Goal: Information Seeking & Learning: Learn about a topic

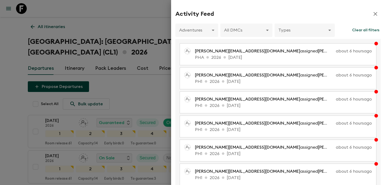
scroll to position [216, 0]
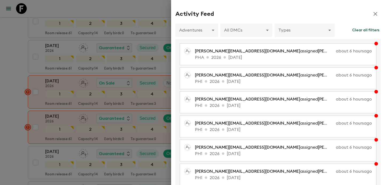
click at [72, 41] on div at bounding box center [192, 92] width 385 height 185
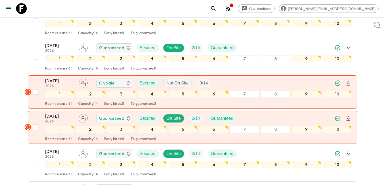
scroll to position [0, 0]
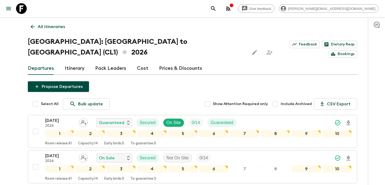
click at [50, 26] on p "All itineraries" at bounding box center [51, 27] width 27 height 6
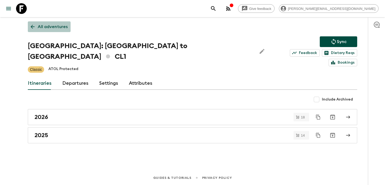
click at [50, 26] on p "All adventures" at bounding box center [53, 27] width 30 height 6
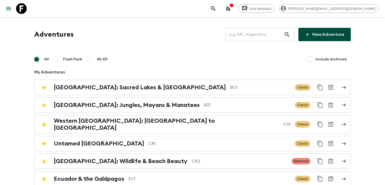
click at [263, 35] on input "text" at bounding box center [255, 34] width 59 height 15
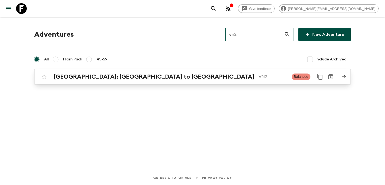
type input "vn2"
click at [232, 82] on link "[GEOGRAPHIC_DATA]: [GEOGRAPHIC_DATA] to Hoi An VN2 Balanced" at bounding box center [192, 77] width 317 height 16
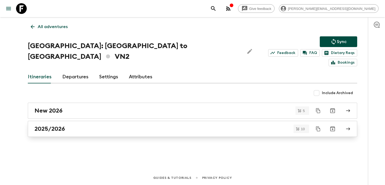
click at [70, 126] on div "2025/2026" at bounding box center [188, 129] width 306 height 7
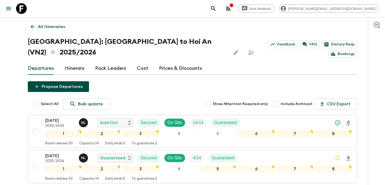
click at [55, 26] on p "All itineraries" at bounding box center [51, 27] width 27 height 6
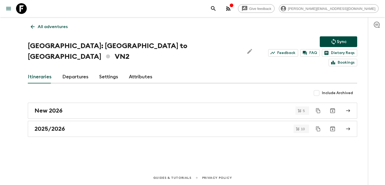
click at [56, 25] on p "All adventures" at bounding box center [53, 27] width 30 height 6
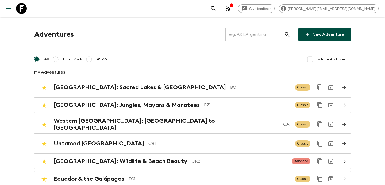
click at [269, 36] on input "text" at bounding box center [255, 34] width 59 height 15
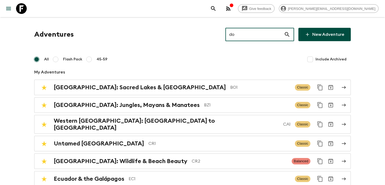
type input "do1"
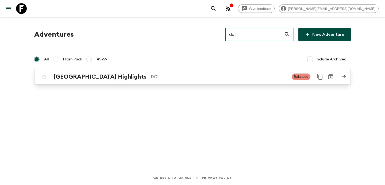
click at [243, 79] on p "DO1" at bounding box center [219, 77] width 137 height 6
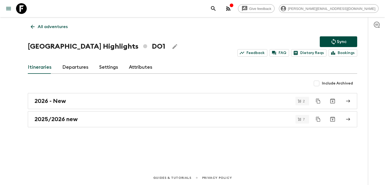
click at [45, 25] on p "All adventures" at bounding box center [53, 27] width 30 height 6
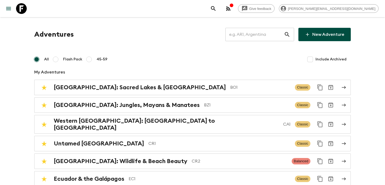
click at [251, 34] on input "text" at bounding box center [255, 34] width 59 height 15
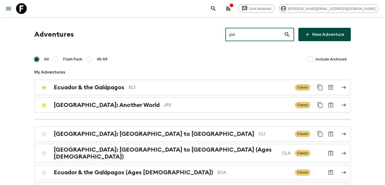
type input "pa1"
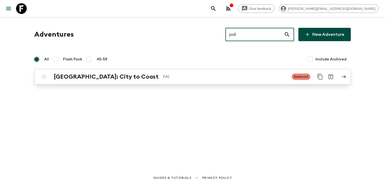
click at [208, 79] on p "PA1" at bounding box center [225, 77] width 125 height 6
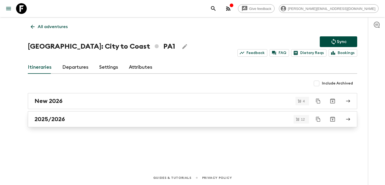
click at [214, 121] on div "2025/2026" at bounding box center [188, 119] width 306 height 7
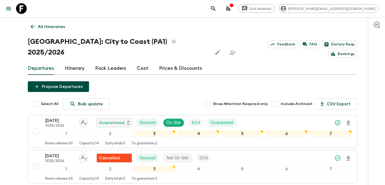
click at [50, 27] on p "All itineraries" at bounding box center [51, 27] width 27 height 6
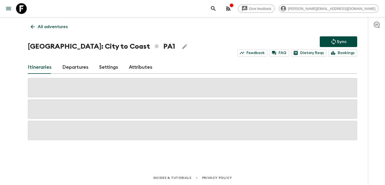
click at [50, 27] on p "All adventures" at bounding box center [53, 27] width 30 height 6
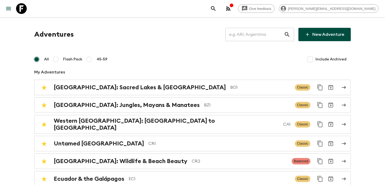
click at [258, 38] on input "text" at bounding box center [255, 34] width 59 height 15
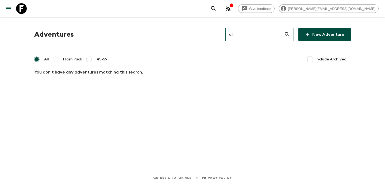
type input "cl1"
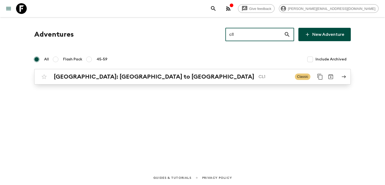
click at [256, 82] on div "[GEOGRAPHIC_DATA]: [GEOGRAPHIC_DATA] to Patagonia CL1 Classic" at bounding box center [182, 76] width 287 height 11
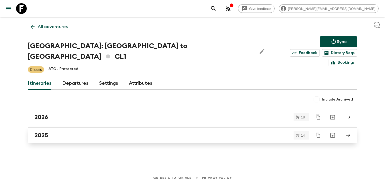
click at [73, 133] on link "2025" at bounding box center [193, 135] width 330 height 16
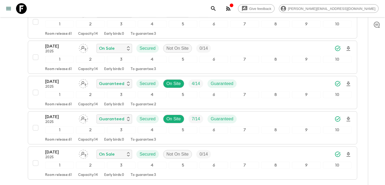
scroll to position [424, 0]
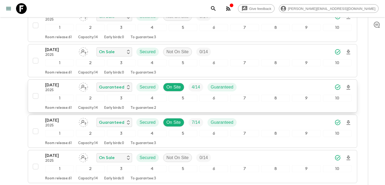
click at [248, 82] on div "[DATE] 2025 Guaranteed Secured On Site 4 / 14 Guaranteed" at bounding box center [198, 87] width 307 height 11
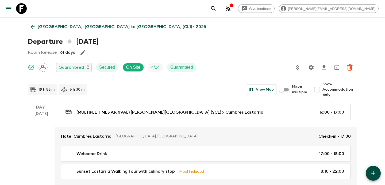
click at [85, 29] on p "[GEOGRAPHIC_DATA]: [GEOGRAPHIC_DATA] to [GEOGRAPHIC_DATA] (CL1) • 2025" at bounding box center [122, 27] width 169 height 6
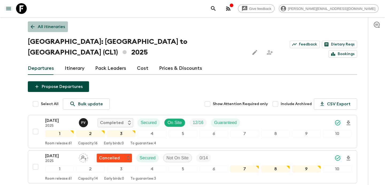
click at [51, 27] on p "All itineraries" at bounding box center [51, 27] width 27 height 6
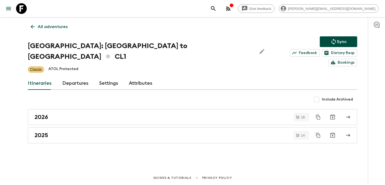
click at [56, 25] on p "All adventures" at bounding box center [53, 27] width 30 height 6
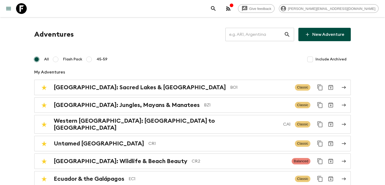
click at [253, 33] on input "text" at bounding box center [255, 34] width 59 height 15
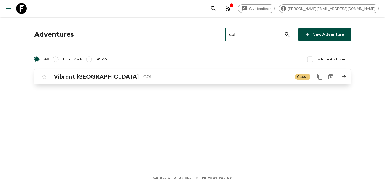
type input "co1"
click at [201, 83] on link "Vibrant Colombia CO1 Classic" at bounding box center [192, 77] width 317 height 16
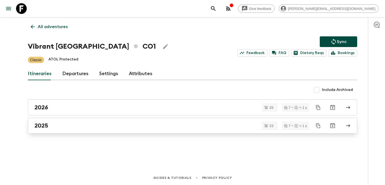
click at [162, 131] on link "2025" at bounding box center [193, 126] width 330 height 16
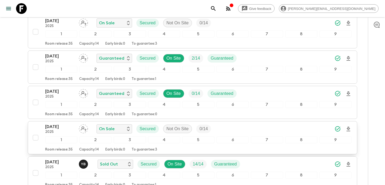
scroll to position [724, 0]
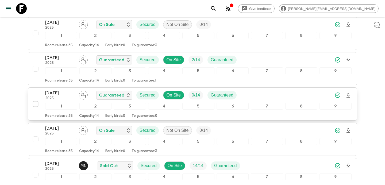
click at [247, 94] on div "[DATE] 2025 Guaranteed Secured On Site 0 / 14 Guaranteed" at bounding box center [198, 95] width 307 height 11
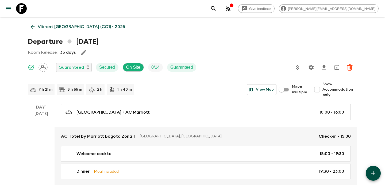
click at [61, 28] on p "Vibrant [GEOGRAPHIC_DATA] (CO1) • 2025" at bounding box center [82, 27] width 88 height 6
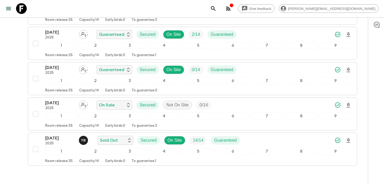
scroll to position [778, 0]
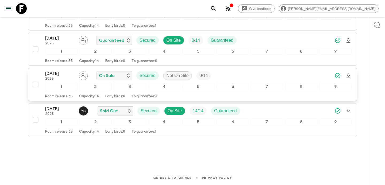
click at [236, 72] on div "[DATE] 2025 On Sale Secured Not On Site 0 / 14" at bounding box center [198, 75] width 307 height 11
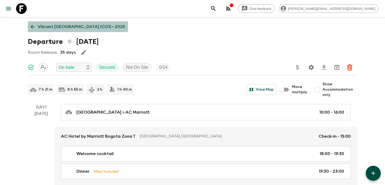
click at [81, 26] on p "Vibrant [GEOGRAPHIC_DATA] (CO1) • 2025" at bounding box center [82, 27] width 88 height 6
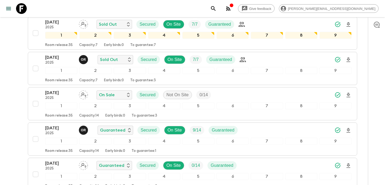
scroll to position [778, 0]
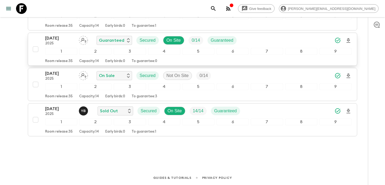
click at [67, 40] on p "[DATE]" at bounding box center [59, 38] width 29 height 6
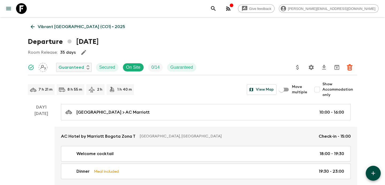
click at [55, 25] on p "Vibrant [GEOGRAPHIC_DATA] (CO1) • 2025" at bounding box center [82, 27] width 88 height 6
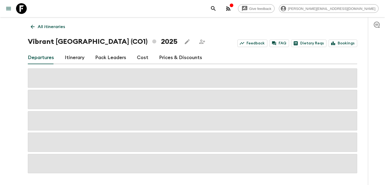
click at [41, 27] on p "All itineraries" at bounding box center [51, 27] width 27 height 6
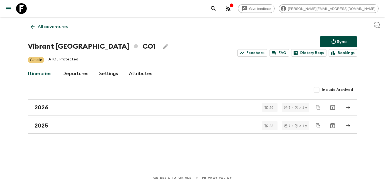
click at [52, 26] on p "All adventures" at bounding box center [53, 27] width 30 height 6
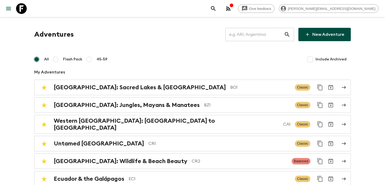
click at [260, 40] on input "text" at bounding box center [255, 34] width 59 height 15
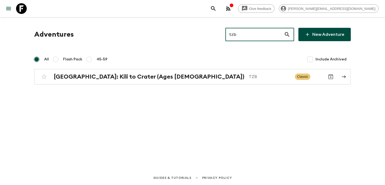
drag, startPoint x: 245, startPoint y: 35, endPoint x: 219, endPoint y: 33, distance: 25.5
click at [219, 33] on div "Adventures tzb ​ New Adventure" at bounding box center [192, 34] width 317 height 13
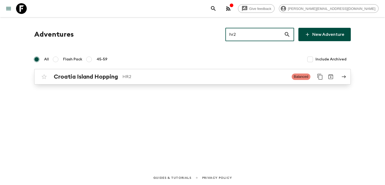
type input "hr2"
click at [209, 78] on p "HR2" at bounding box center [205, 77] width 165 height 6
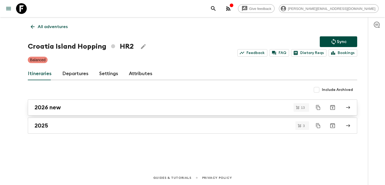
click at [210, 111] on div "2026 new" at bounding box center [188, 107] width 306 height 7
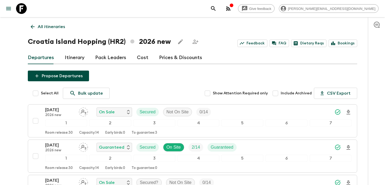
click at [51, 25] on p "All itineraries" at bounding box center [51, 27] width 27 height 6
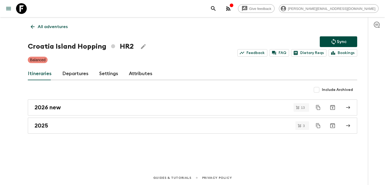
click at [51, 25] on p "All adventures" at bounding box center [53, 27] width 30 height 6
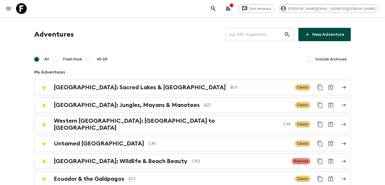
click at [248, 35] on input "text" at bounding box center [255, 34] width 59 height 15
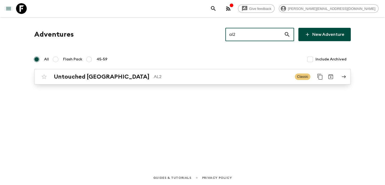
type input "al2"
click at [160, 78] on p "AL2" at bounding box center [222, 77] width 137 height 6
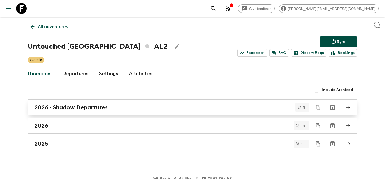
click at [149, 104] on link "2026 - Shadow Departures" at bounding box center [193, 108] width 330 height 16
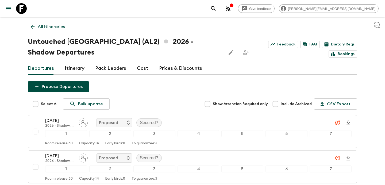
click at [53, 22] on link "All itineraries" at bounding box center [48, 26] width 40 height 11
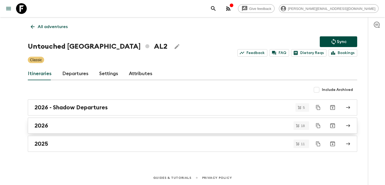
click at [108, 122] on div "2026" at bounding box center [188, 125] width 306 height 7
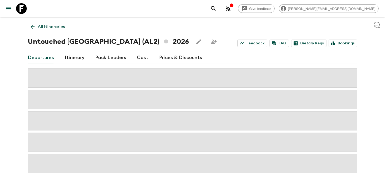
click at [138, 58] on link "Cost" at bounding box center [143, 57] width 12 height 13
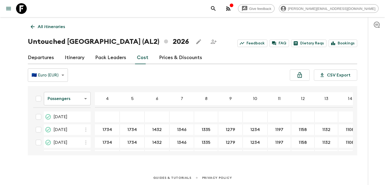
click at [78, 96] on body "Give feedback [PERSON_NAME][EMAIL_ADDRESS][DOMAIN_NAME] All itineraries Untouch…" at bounding box center [192, 92] width 385 height 185
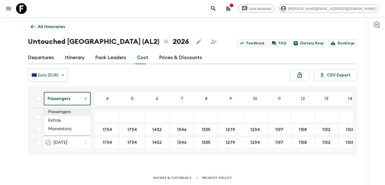
click at [70, 121] on li "Extras" at bounding box center [67, 120] width 47 height 9
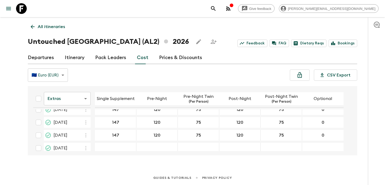
scroll to position [192, 0]
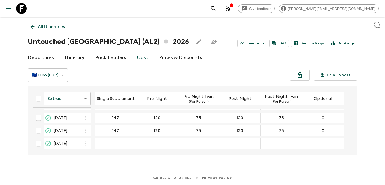
click at [77, 98] on body "Give feedback [PERSON_NAME][EMAIL_ADDRESS][DOMAIN_NAME] All itineraries Untouch…" at bounding box center [192, 92] width 385 height 185
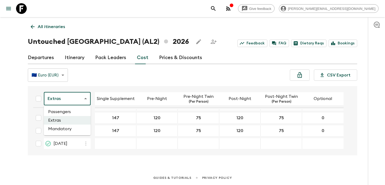
click at [69, 128] on li "Mandatory" at bounding box center [67, 129] width 47 height 9
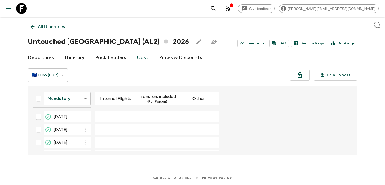
scroll to position [192, 0]
click at [60, 32] on link "All itineraries" at bounding box center [48, 26] width 40 height 11
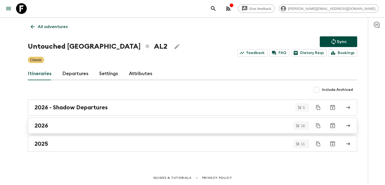
click at [133, 128] on div "2026" at bounding box center [188, 125] width 306 height 7
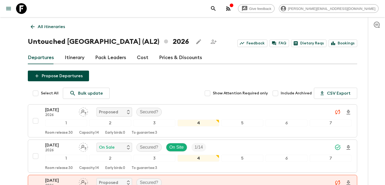
click at [143, 59] on link "Cost" at bounding box center [143, 57] width 12 height 13
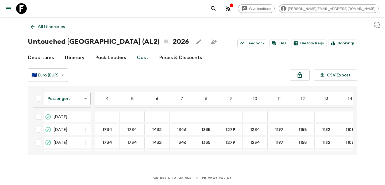
click at [78, 99] on body "Give feedback [PERSON_NAME][EMAIL_ADDRESS][DOMAIN_NAME] All itineraries Untouch…" at bounding box center [192, 92] width 385 height 185
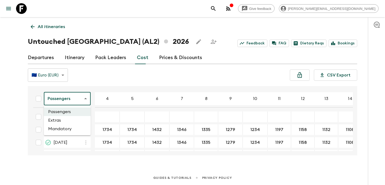
click at [66, 133] on li "Mandatory" at bounding box center [67, 129] width 47 height 9
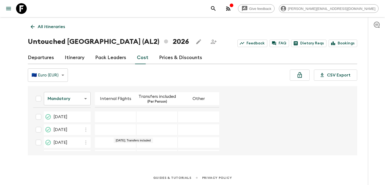
scroll to position [192, 0]
click at [56, 26] on p "All itineraries" at bounding box center [51, 27] width 27 height 6
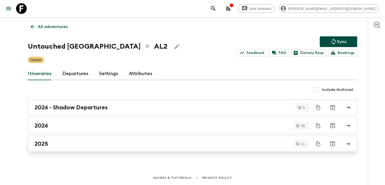
click at [97, 143] on div "2025" at bounding box center [188, 144] width 306 height 7
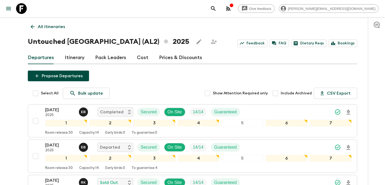
click at [137, 59] on link "Cost" at bounding box center [143, 57] width 12 height 13
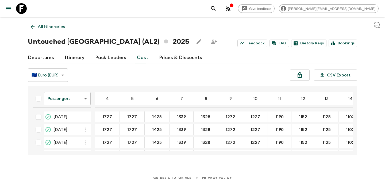
click at [86, 102] on body "Give feedback [PERSON_NAME][EMAIL_ADDRESS][DOMAIN_NAME] All itineraries Untouch…" at bounding box center [192, 92] width 385 height 185
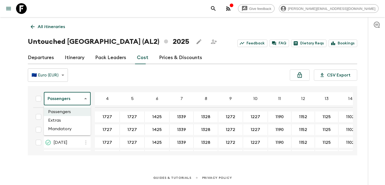
click at [74, 127] on li "Mandatory" at bounding box center [67, 129] width 47 height 9
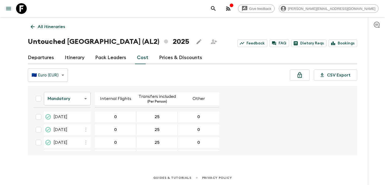
click at [49, 27] on p "All itineraries" at bounding box center [51, 27] width 27 height 6
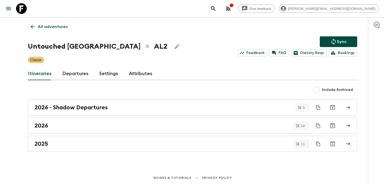
click at [234, 12] on button "button" at bounding box center [228, 8] width 11 height 11
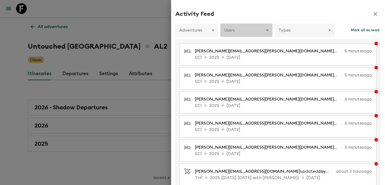
click at [248, 32] on body "Give feedback [PERSON_NAME][EMAIL_ADDRESS][DOMAIN_NAME] All adventures Untouche…" at bounding box center [192, 92] width 385 height 185
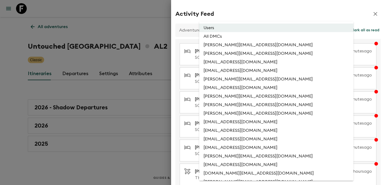
click at [247, 39] on li "All DMCs" at bounding box center [276, 36] width 154 height 9
type input "EXTERNAL_ONLY"
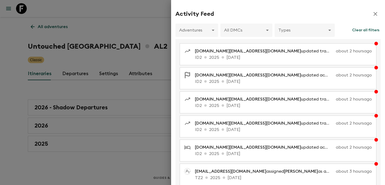
click at [126, 55] on div at bounding box center [192, 92] width 385 height 185
